Goal: Transaction & Acquisition: Download file/media

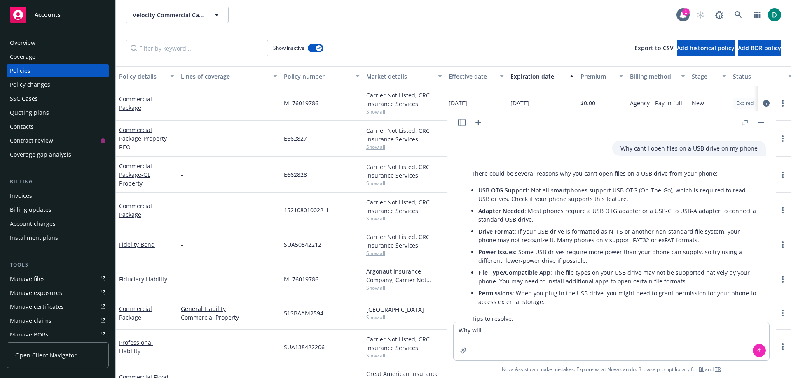
scroll to position [111, 0]
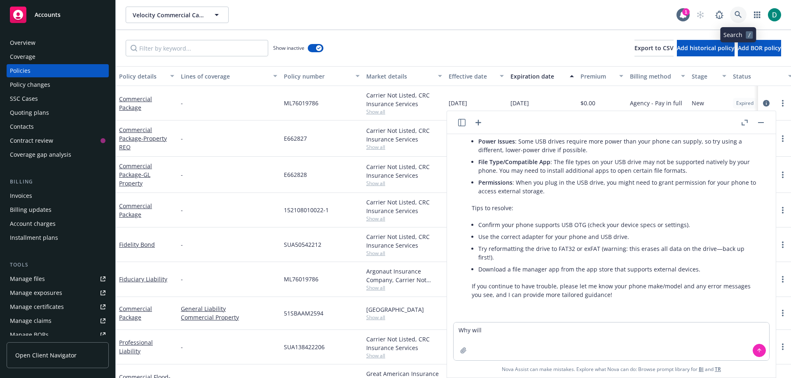
click at [739, 16] on icon at bounding box center [737, 14] width 7 height 7
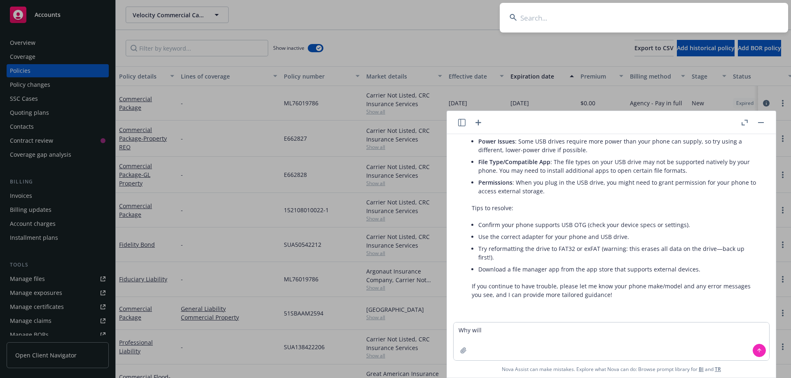
click at [588, 16] on input at bounding box center [644, 18] width 288 height 30
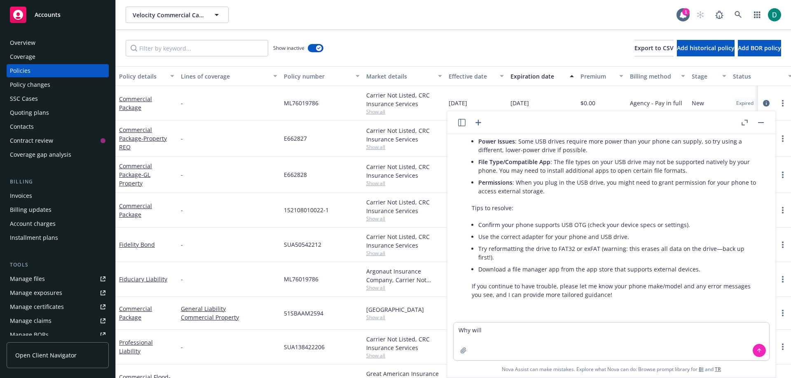
click at [759, 125] on button "button" at bounding box center [761, 123] width 10 height 10
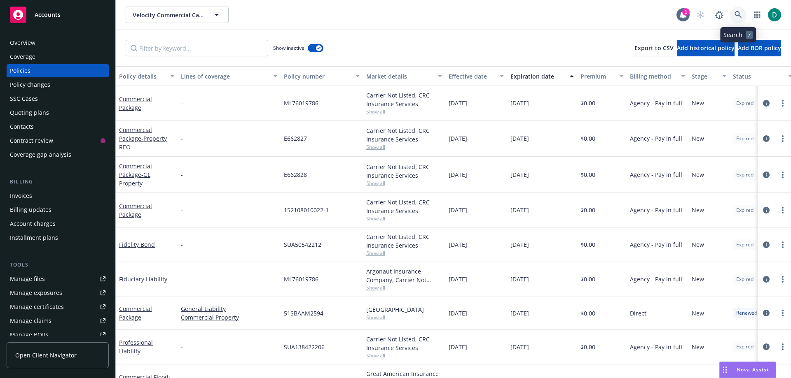
click at [739, 16] on icon at bounding box center [737, 14] width 7 height 7
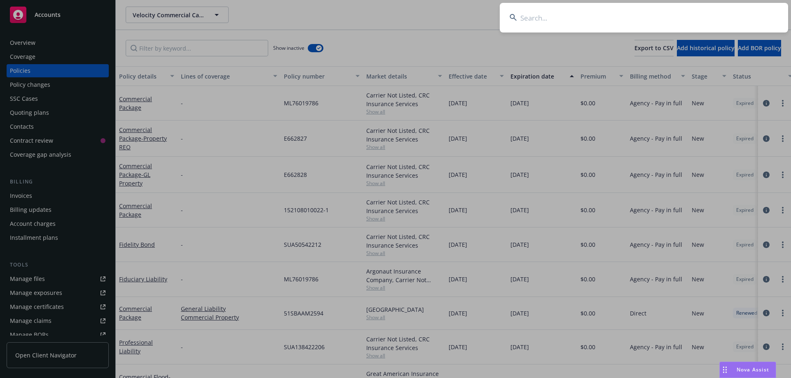
click at [615, 20] on input at bounding box center [644, 18] width 288 height 30
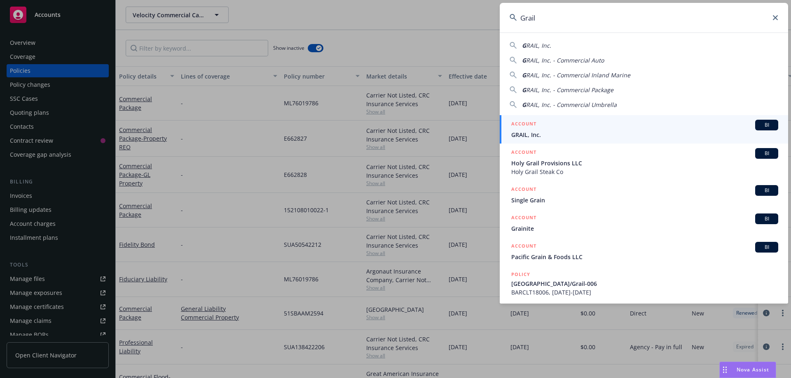
type input "Grail"
click at [529, 129] on h5 "ACCOUNT" at bounding box center [523, 125] width 25 height 10
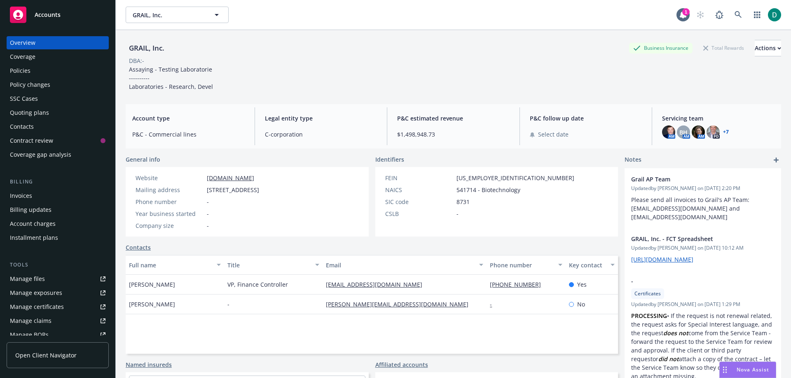
click at [36, 75] on div "Policies" at bounding box center [58, 70] width 96 height 13
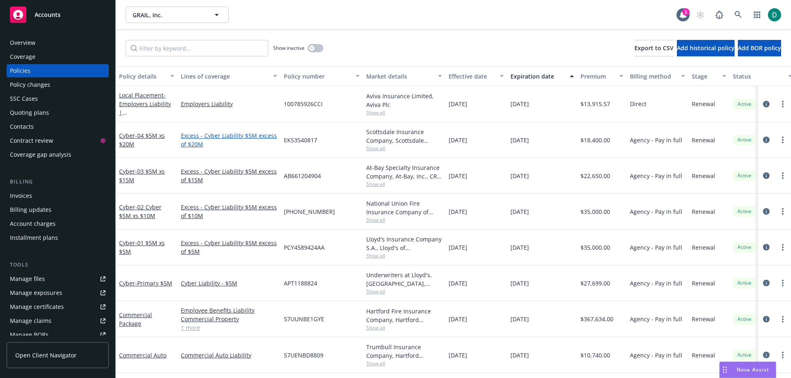
click at [219, 135] on link "Excess - Cyber Liability $5M excess of $20M" at bounding box center [229, 139] width 96 height 17
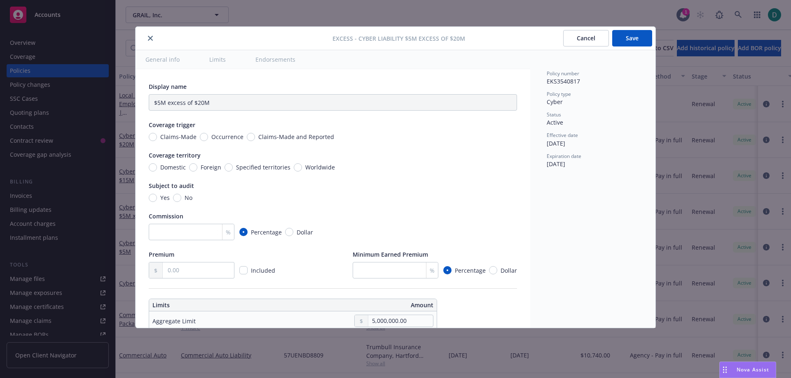
type input "Cyber Liability $5M excess of $20M"
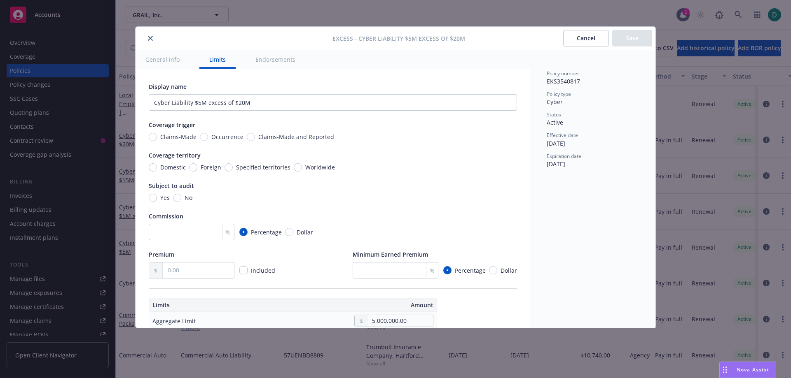
click at [150, 41] on button "close" at bounding box center [150, 38] width 10 height 10
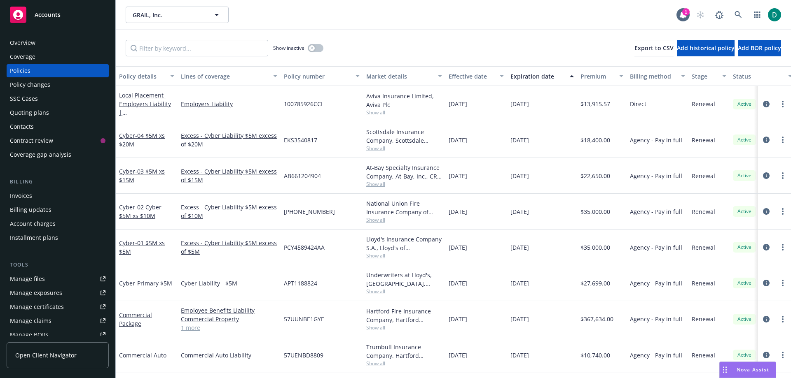
scroll to position [111, 0]
click at [140, 133] on span "- 04 $5M xs $20M" at bounding box center [142, 140] width 46 height 16
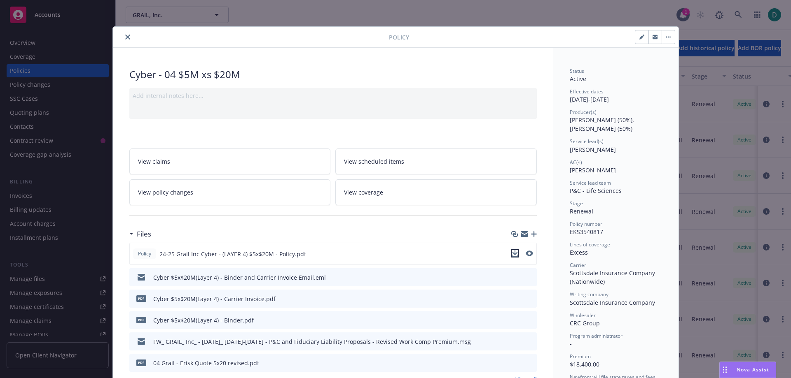
click at [512, 254] on icon "download file" at bounding box center [514, 252] width 5 height 5
drag, startPoint x: 124, startPoint y: 36, endPoint x: 191, endPoint y: 115, distance: 103.5
click at [125, 36] on icon "close" at bounding box center [127, 37] width 5 height 5
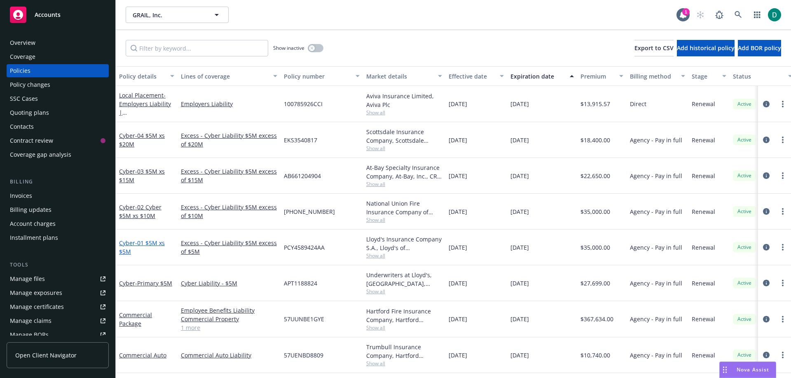
click at [148, 242] on span "- 01 $5M xs $5M" at bounding box center [142, 247] width 46 height 16
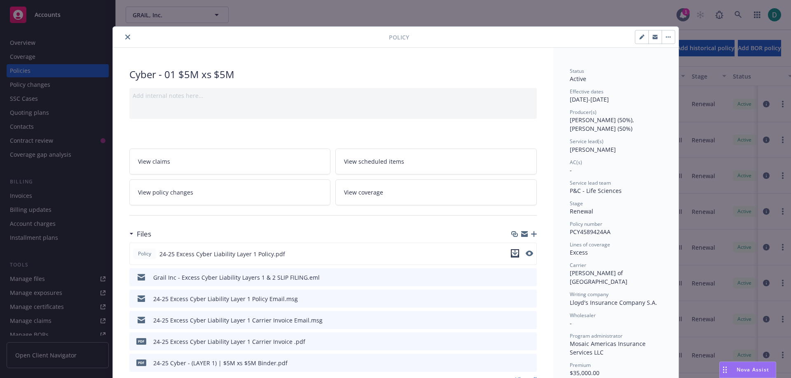
click at [512, 251] on icon "download file" at bounding box center [515, 253] width 7 height 7
click at [123, 35] on button "close" at bounding box center [128, 37] width 10 height 10
